Goal: Task Accomplishment & Management: Manage account settings

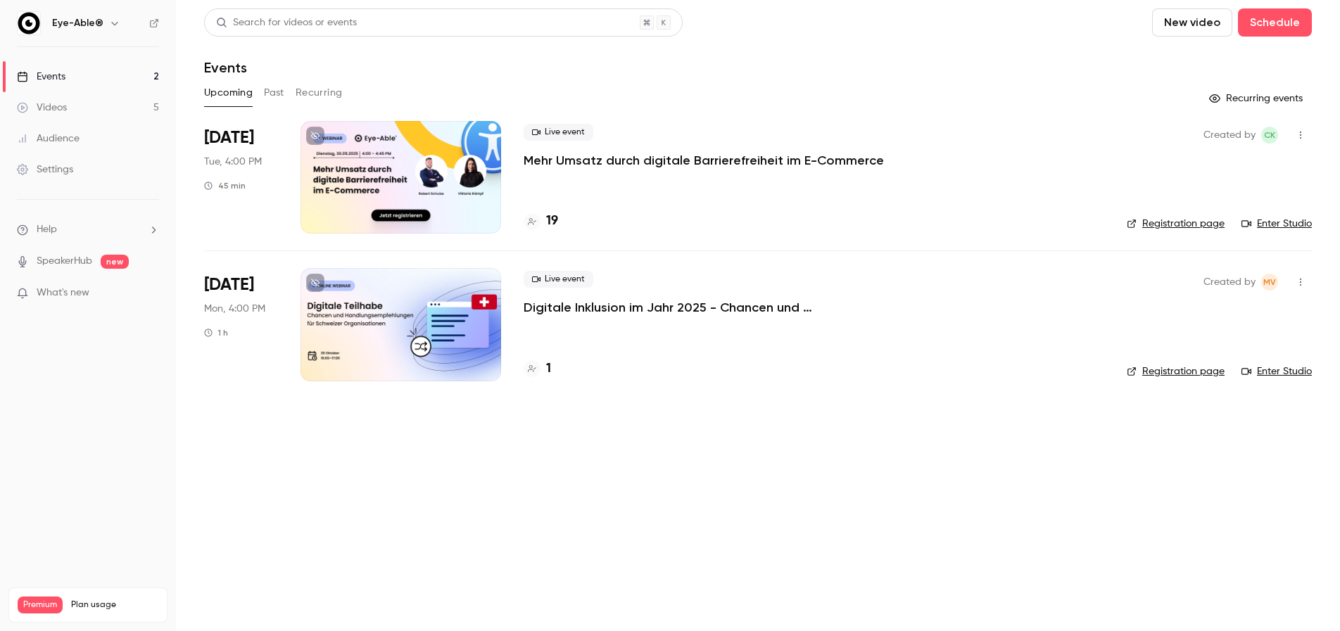
click at [455, 193] on div at bounding box center [401, 177] width 201 height 113
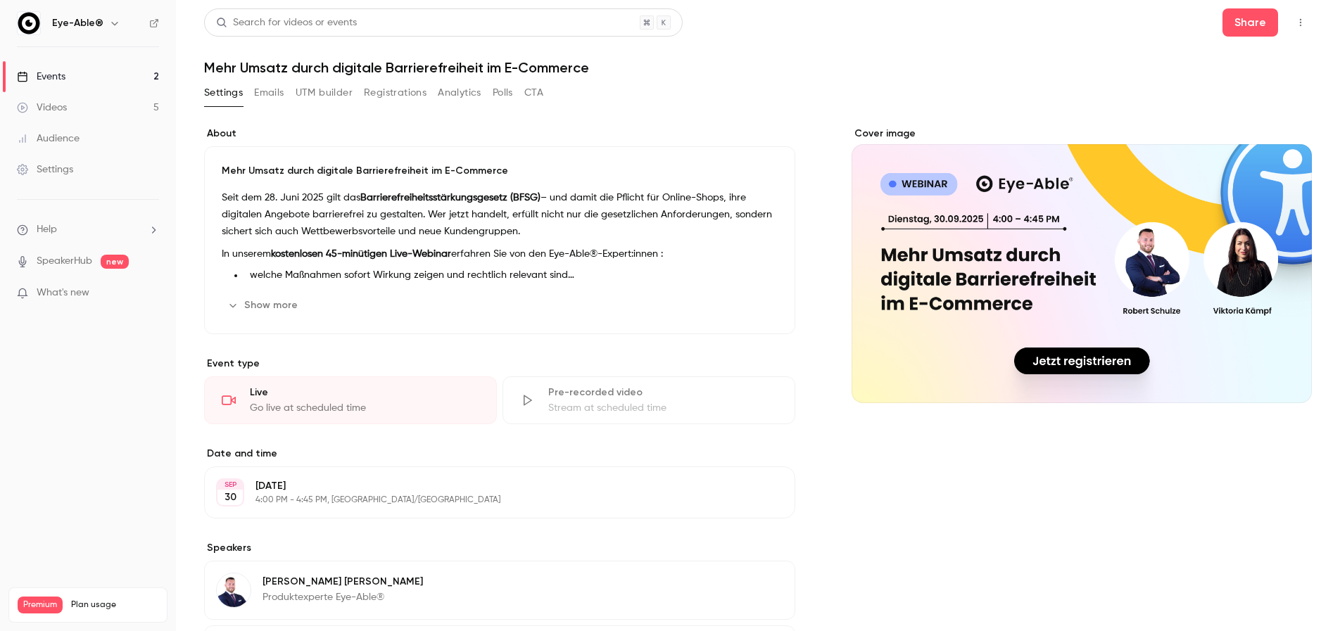
click at [399, 93] on button "Registrations" at bounding box center [395, 93] width 63 height 23
